Goal: Find specific page/section

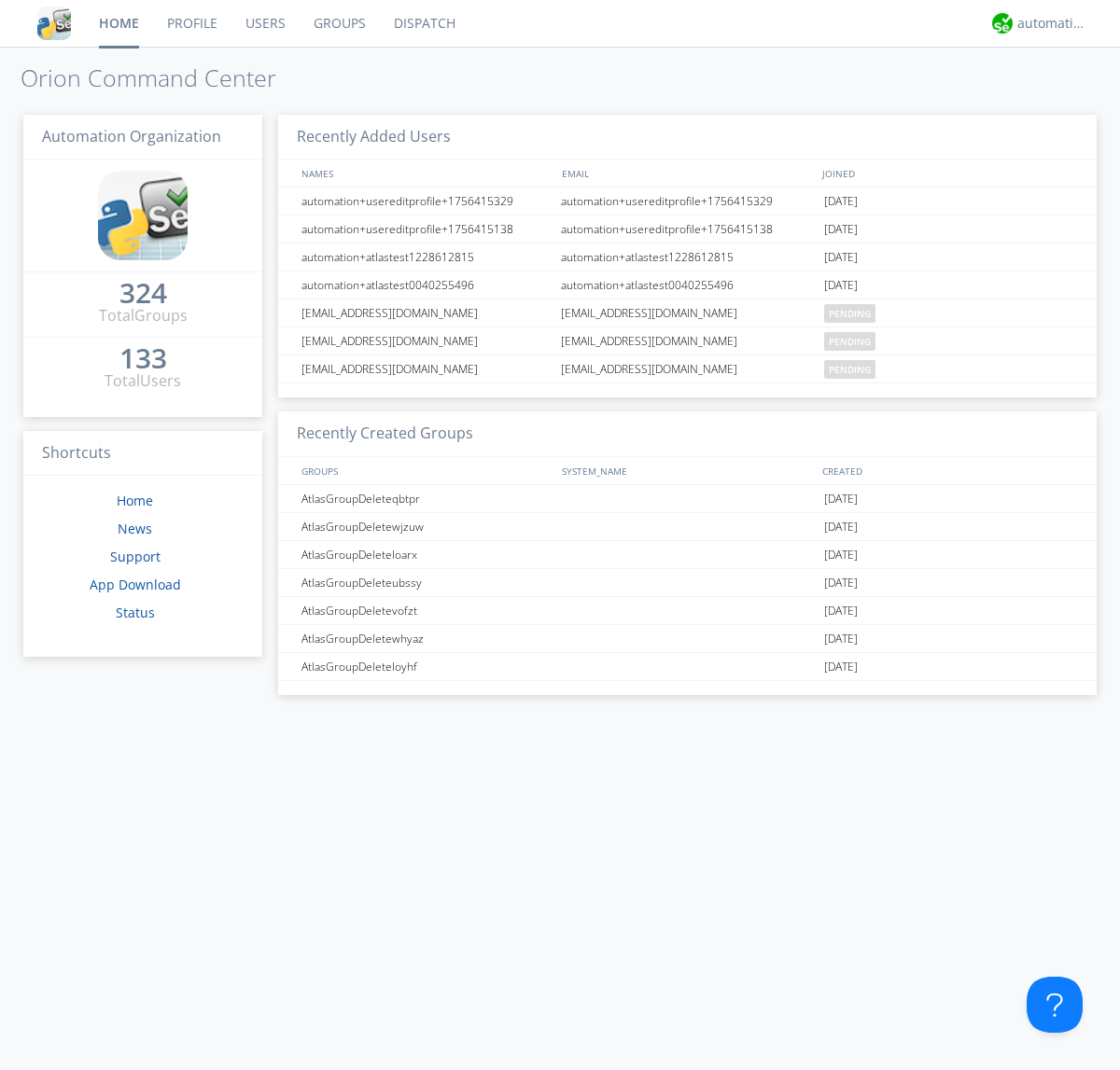
click at [338, 23] on link "Groups" at bounding box center [340, 23] width 80 height 47
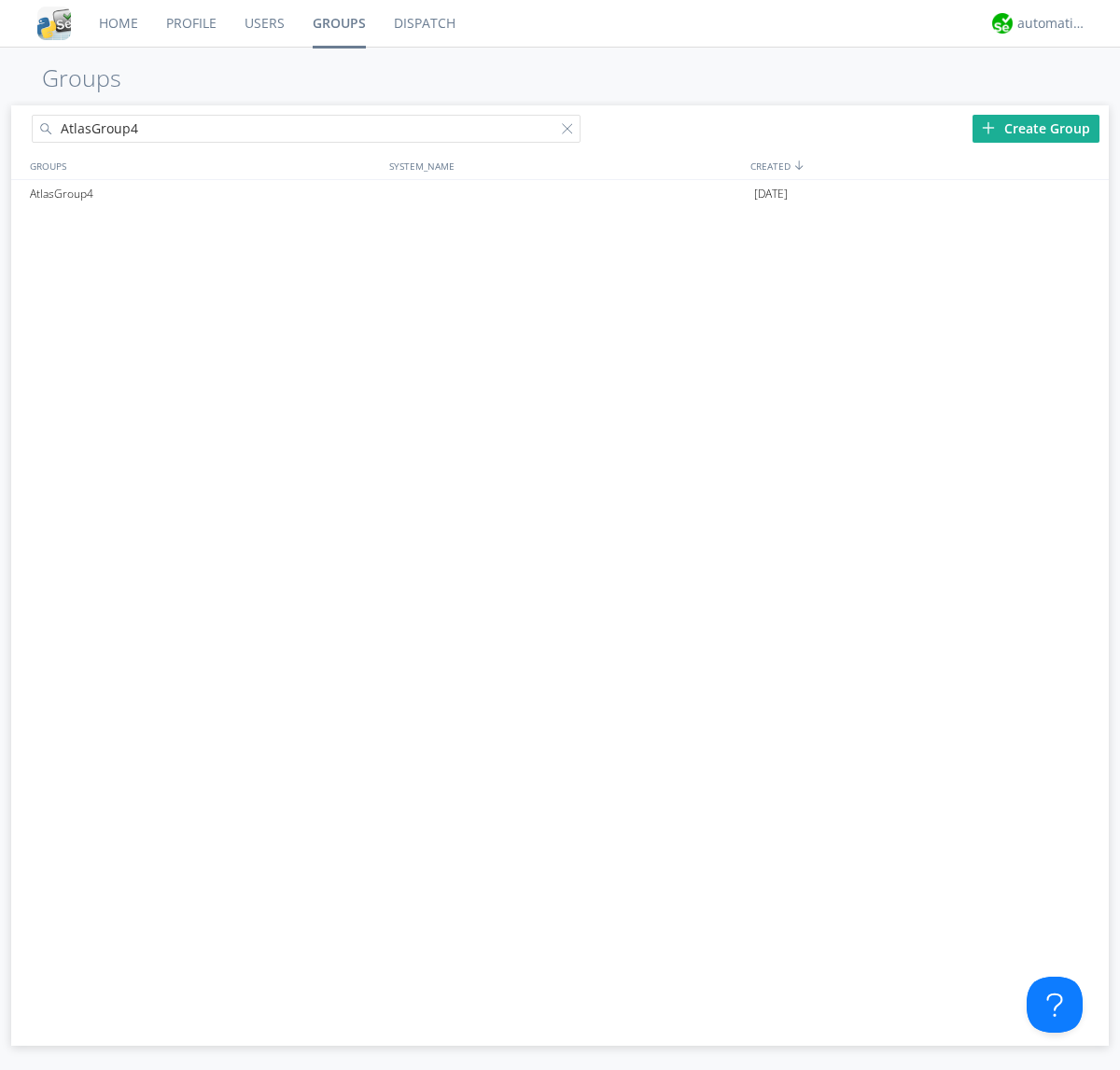
type input "AtlasGroup4"
click at [204, 193] on div "AtlasGroup4" at bounding box center [205, 194] width 359 height 28
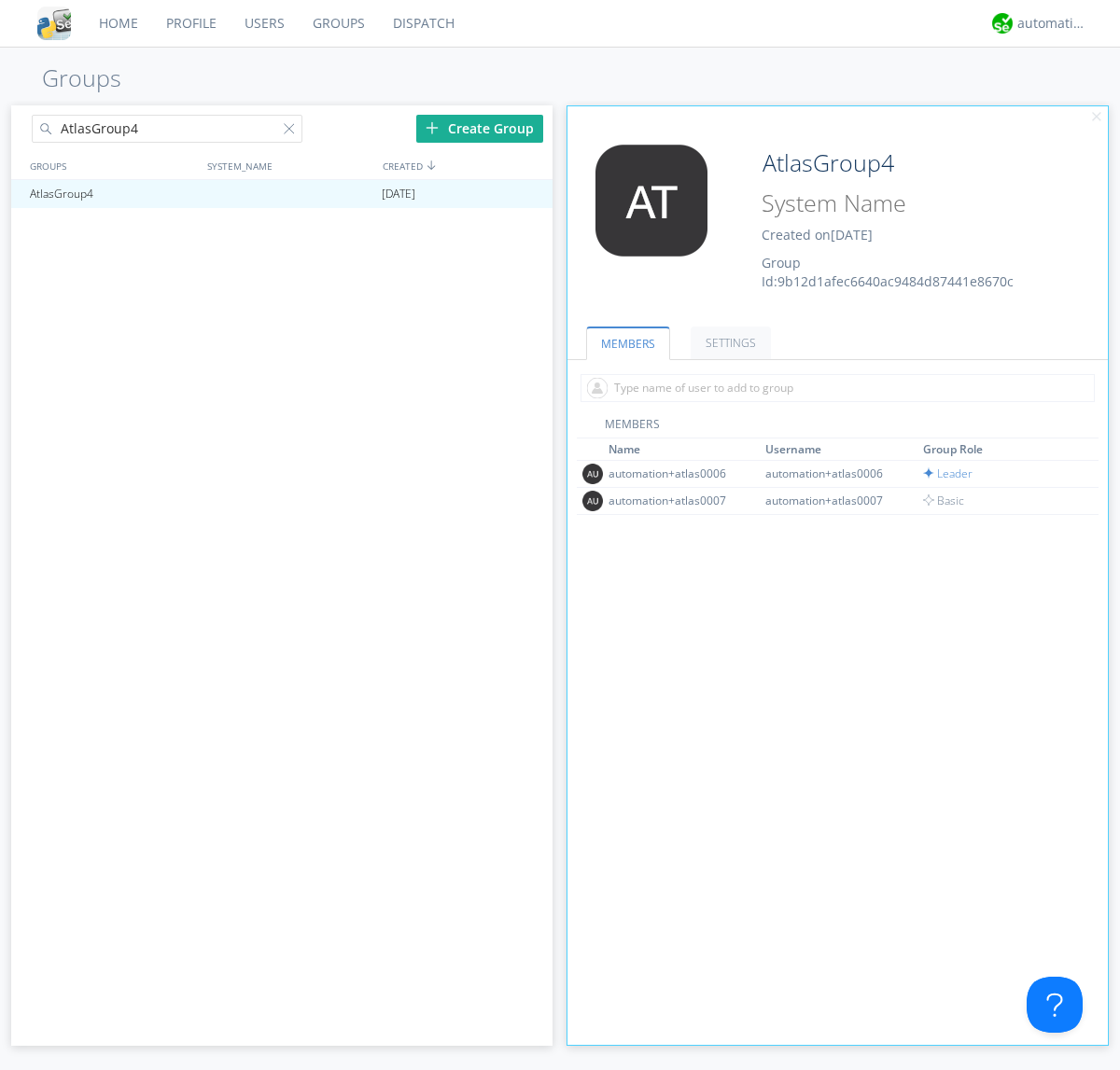
click at [728, 342] on link "SETTINGS" at bounding box center [731, 342] width 80 height 32
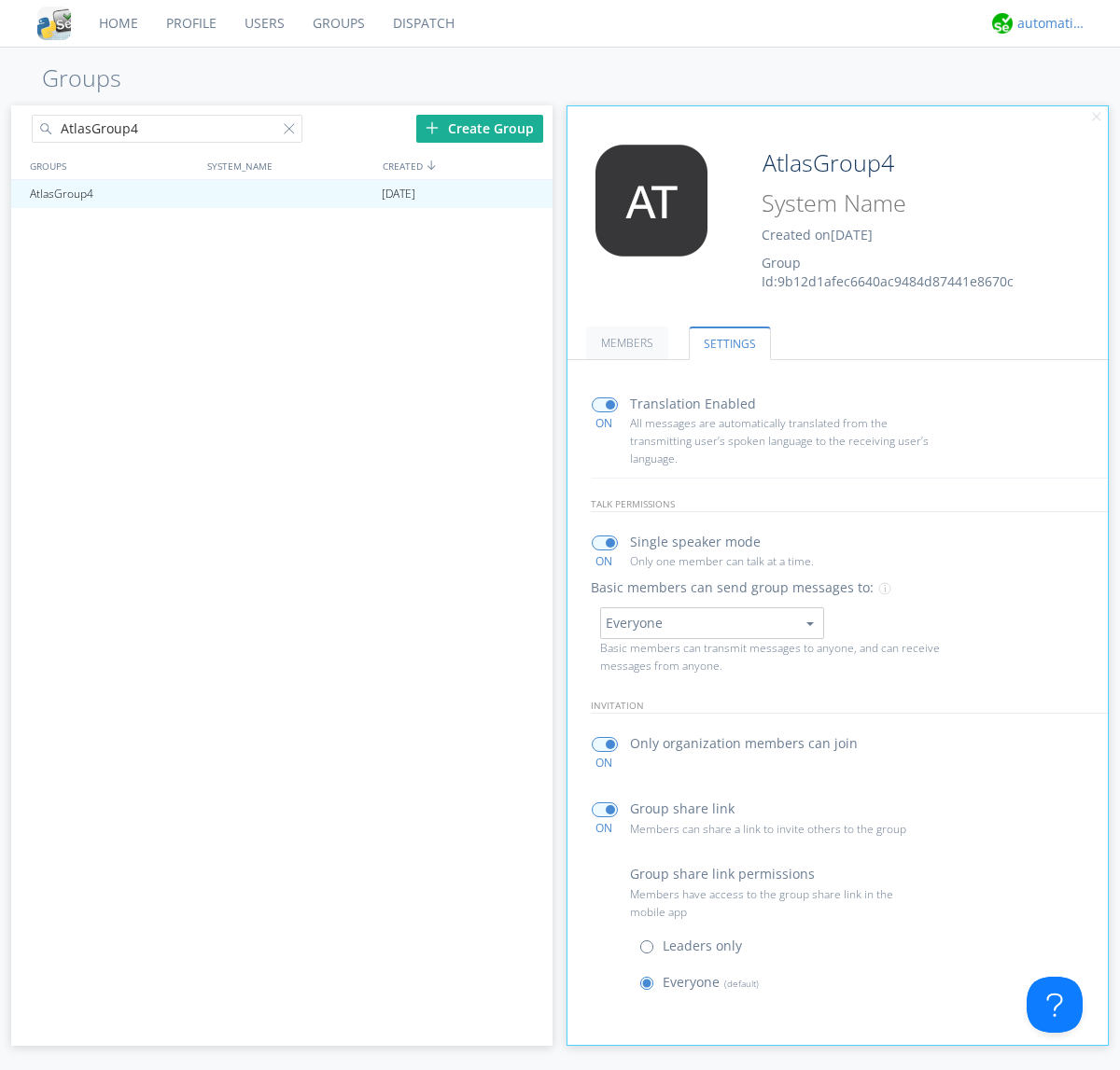
click at [1047, 23] on div "automation+atlas" at bounding box center [1053, 22] width 70 height 19
